Goal: Obtain resource: Download file/media

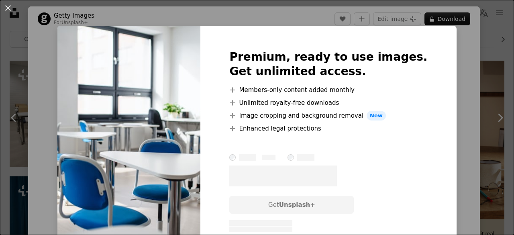
scroll to position [120, 0]
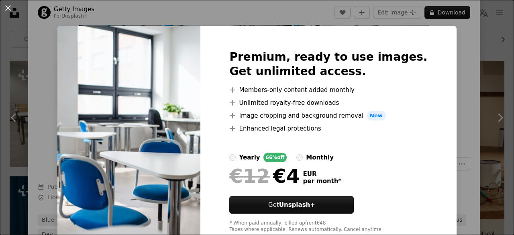
click at [492, 48] on div "An X shape Premium, ready to use images. Get unlimited access. A plus sign Memb…" at bounding box center [257, 117] width 514 height 235
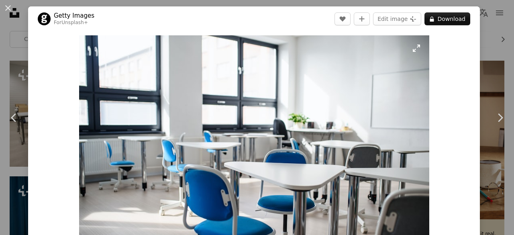
click at [252, 107] on img "Zoom in on this image" at bounding box center [254, 151] width 350 height 233
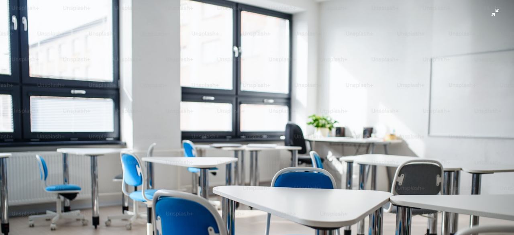
scroll to position [50, 0]
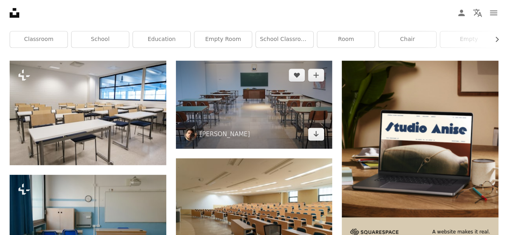
click at [226, 106] on img at bounding box center [254, 105] width 157 height 88
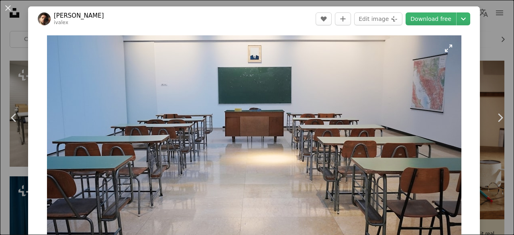
scroll to position [80, 0]
